Goal: Information Seeking & Learning: Learn about a topic

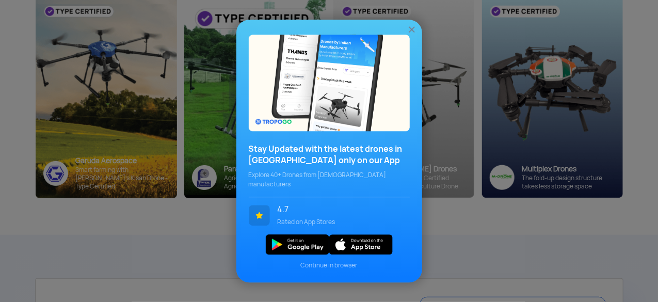
scroll to position [140, 0]
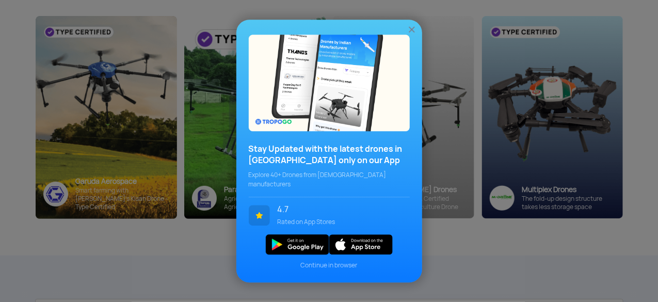
click at [413, 30] on img at bounding box center [412, 29] width 10 height 10
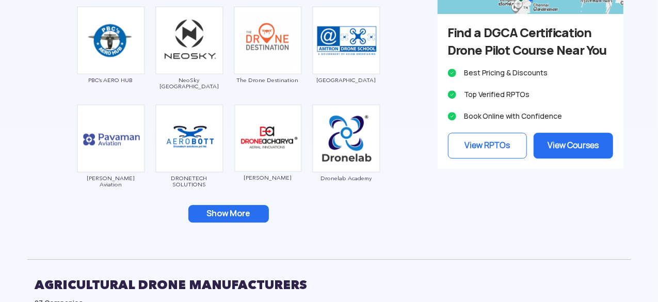
scroll to position [1462, 0]
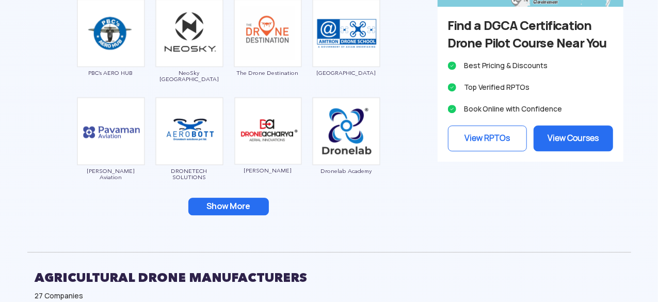
click at [246, 205] on button "Show More" at bounding box center [228, 207] width 81 height 18
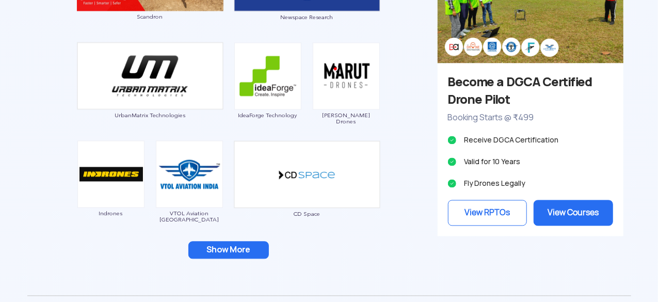
scroll to position [1004, 0]
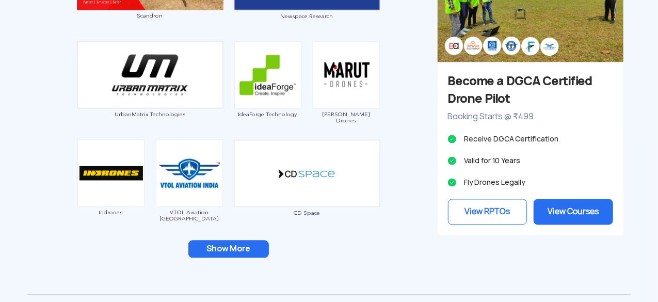
click at [208, 241] on button "Show More" at bounding box center [228, 249] width 81 height 18
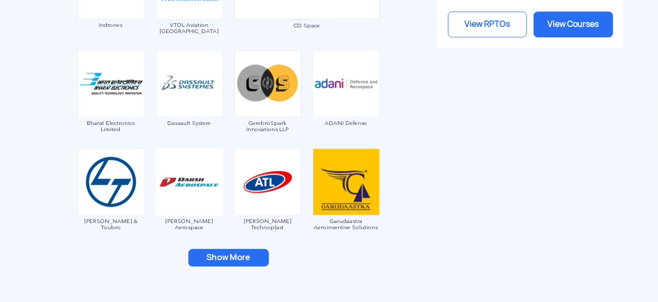
scroll to position [1210, 0]
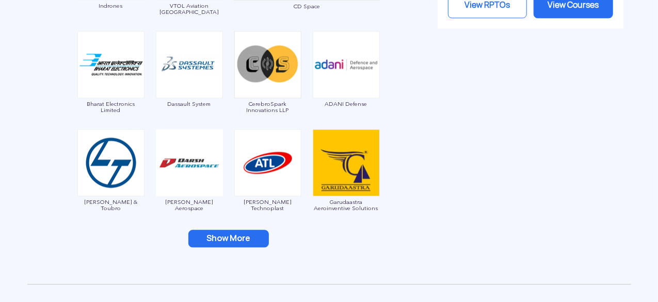
click at [218, 231] on button "Show More" at bounding box center [228, 239] width 81 height 18
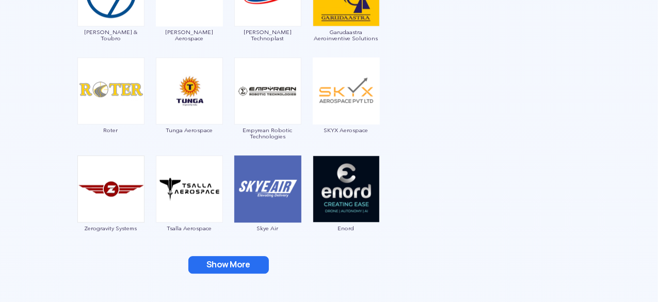
scroll to position [1396, 0]
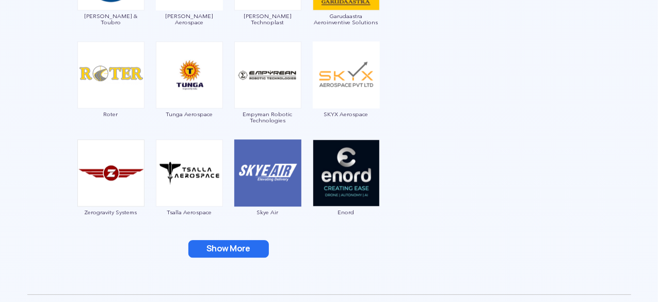
click at [248, 247] on button "Show More" at bounding box center [228, 249] width 81 height 18
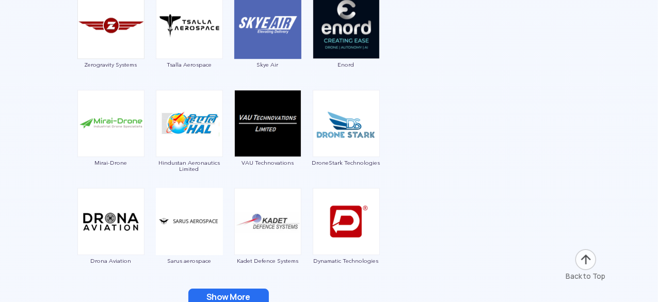
scroll to position [1562, 0]
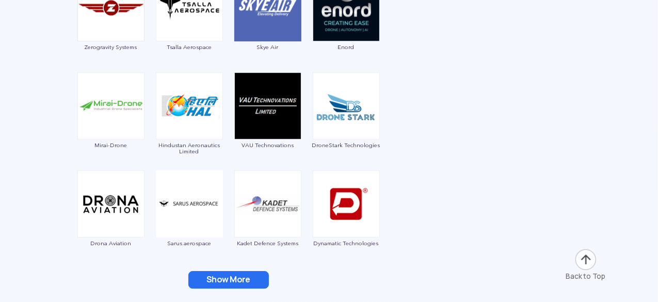
click at [231, 277] on button "Show More" at bounding box center [228, 280] width 81 height 18
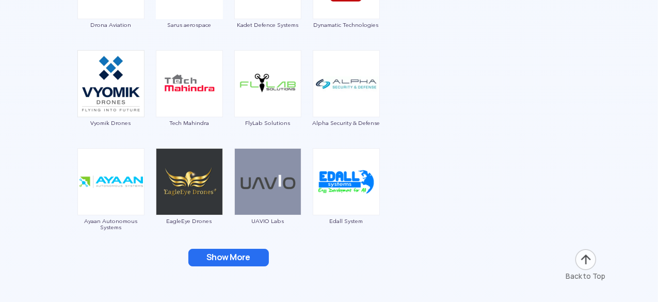
scroll to position [1789, 0]
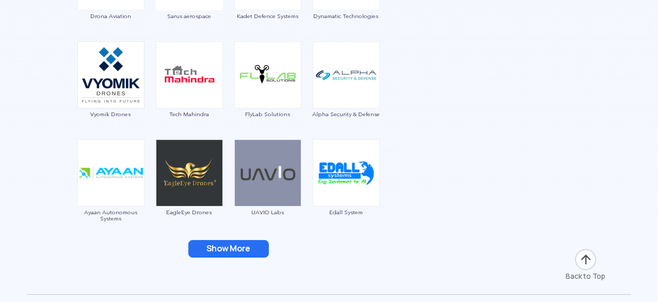
click at [257, 247] on button "Show More" at bounding box center [228, 249] width 81 height 18
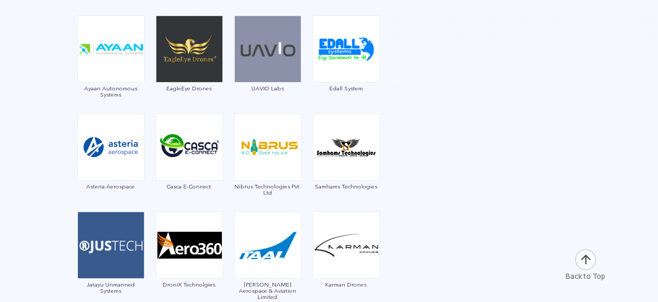
scroll to position [1975, 0]
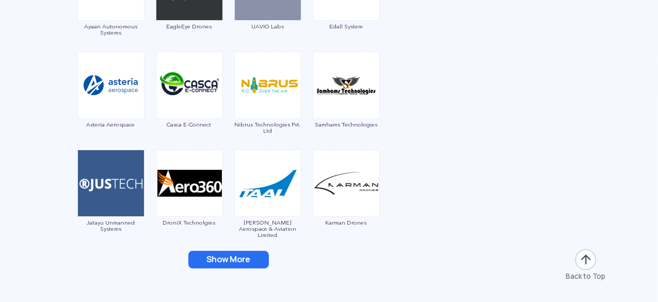
click at [254, 260] on button "Show More" at bounding box center [228, 260] width 81 height 18
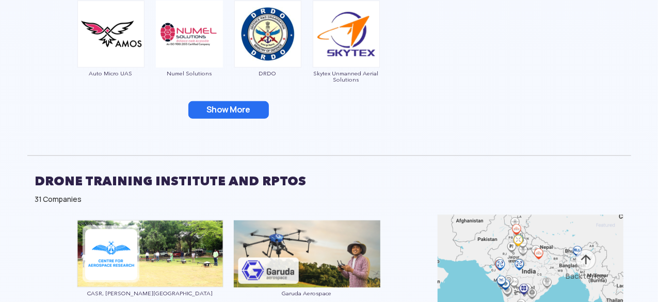
scroll to position [2363, 0]
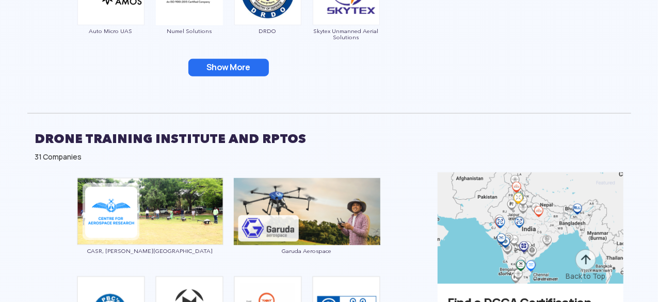
click at [221, 63] on button "Show More" at bounding box center [228, 68] width 81 height 18
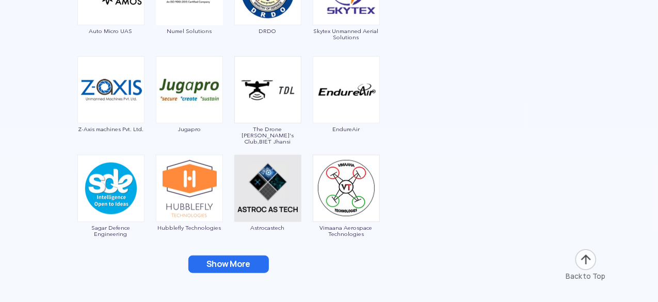
click at [200, 261] on button "Show More" at bounding box center [228, 265] width 81 height 18
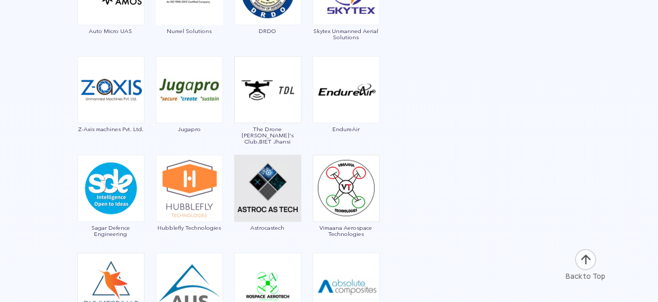
scroll to position [2627, 0]
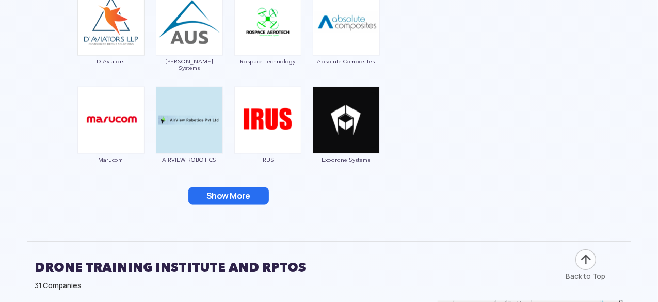
click at [223, 193] on button "Show More" at bounding box center [228, 196] width 81 height 18
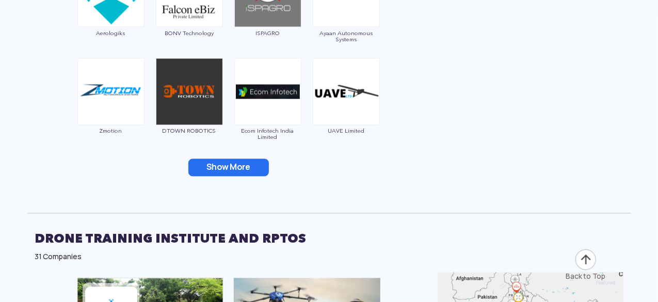
scroll to position [2892, 0]
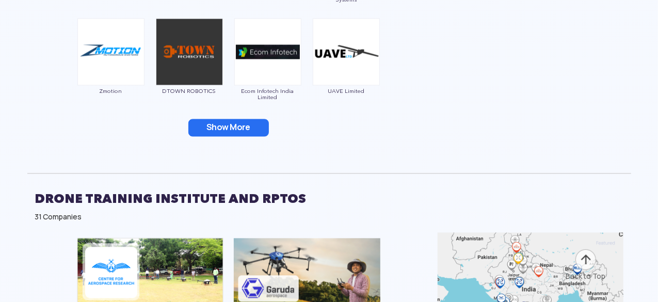
click at [245, 131] on button "Show More" at bounding box center [228, 128] width 81 height 18
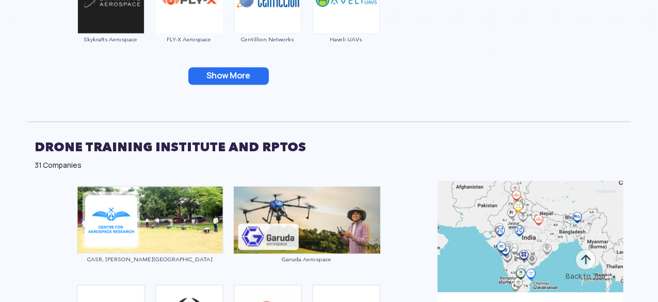
scroll to position [3156, 0]
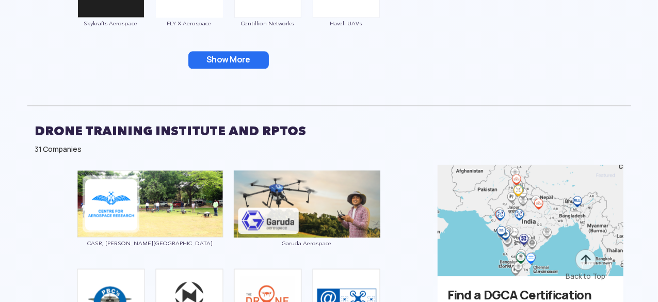
click at [236, 51] on button "Show More" at bounding box center [228, 60] width 81 height 18
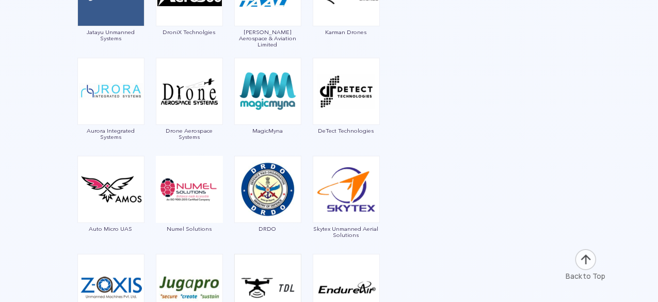
scroll to position [2181, 0]
